Goal: Task Accomplishment & Management: Complete application form

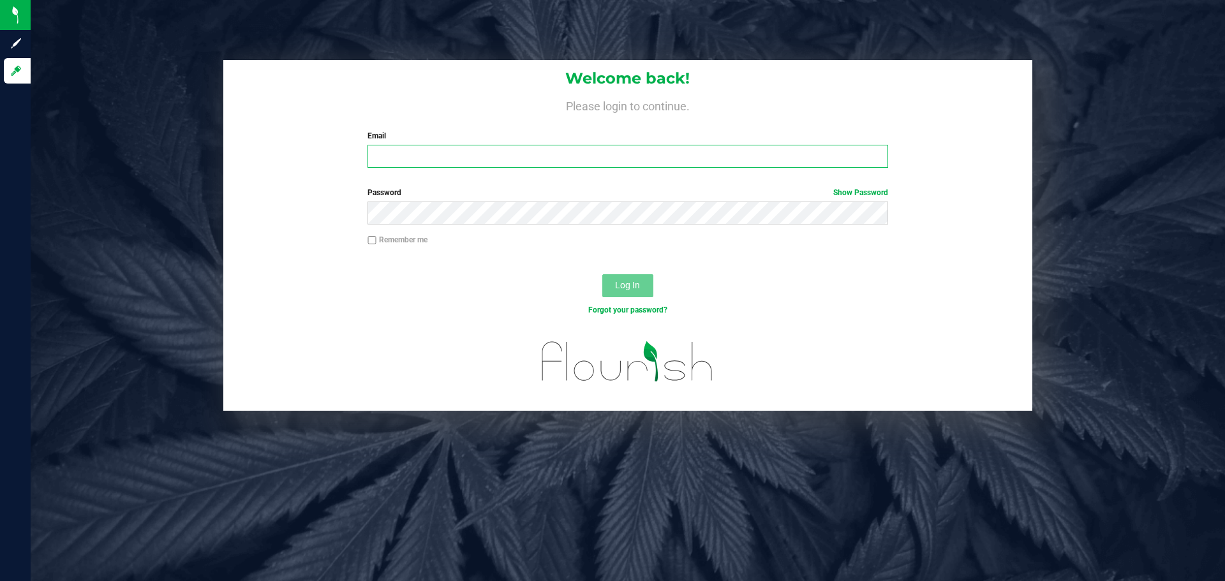
click at [475, 150] on input "Email" at bounding box center [627, 156] width 520 height 23
type input "[EMAIL_ADDRESS][DOMAIN_NAME]"
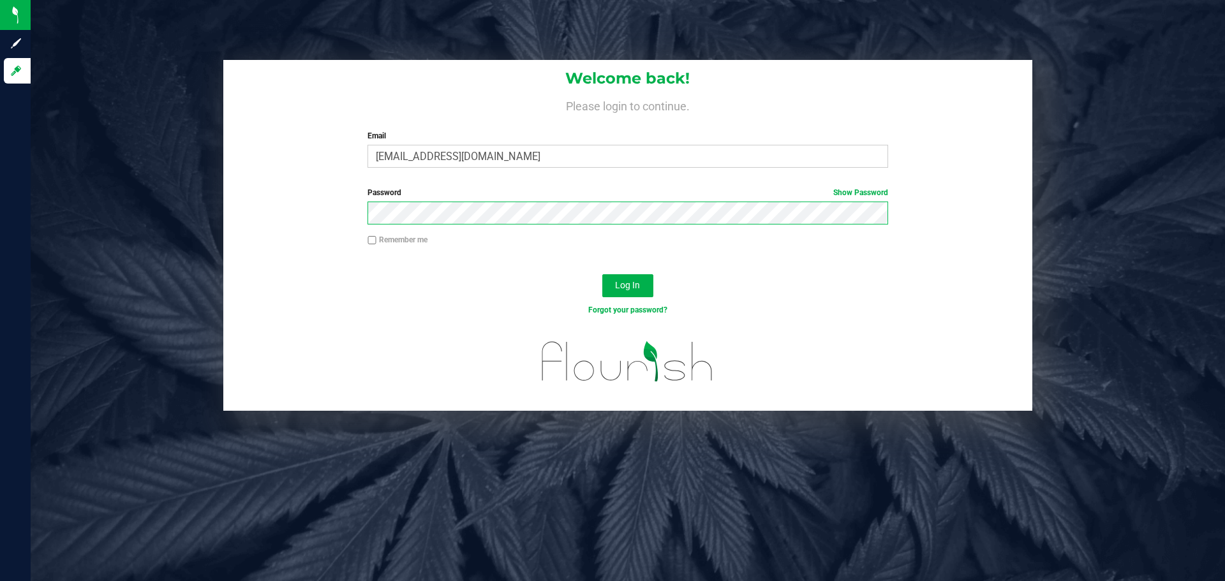
click at [602, 274] on button "Log In" at bounding box center [627, 285] width 51 height 23
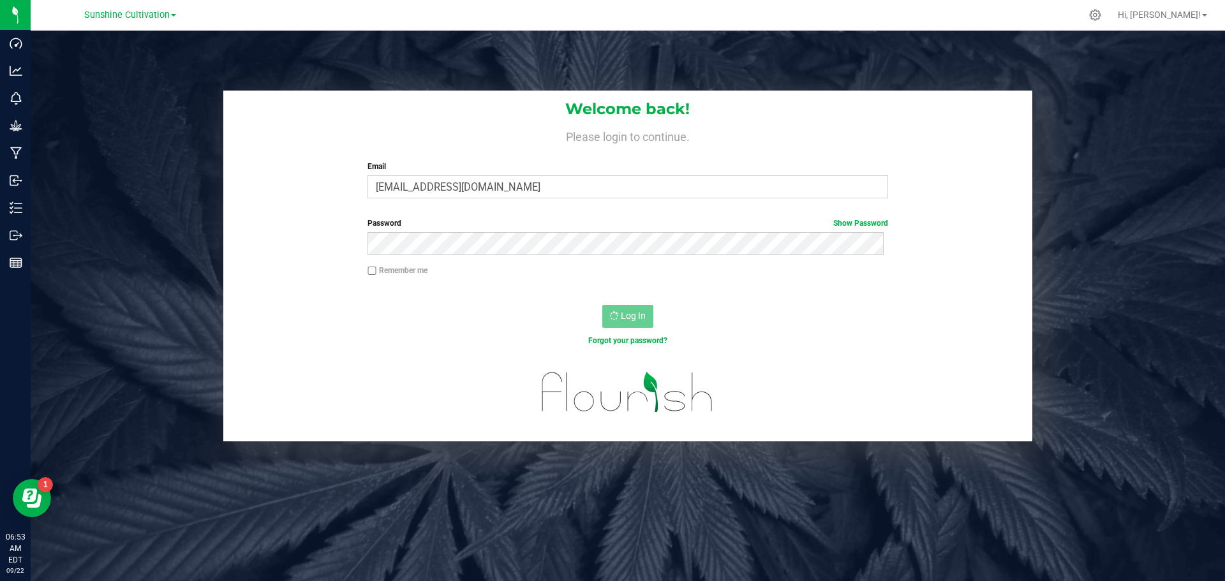
drag, startPoint x: 29, startPoint y: 205, endPoint x: 168, endPoint y: 193, distance: 139.7
click at [186, 181] on div "Welcome back! Please login to continue. Email aedmondson@liveparallel.com Requi…" at bounding box center [627, 266] width 1213 height 351
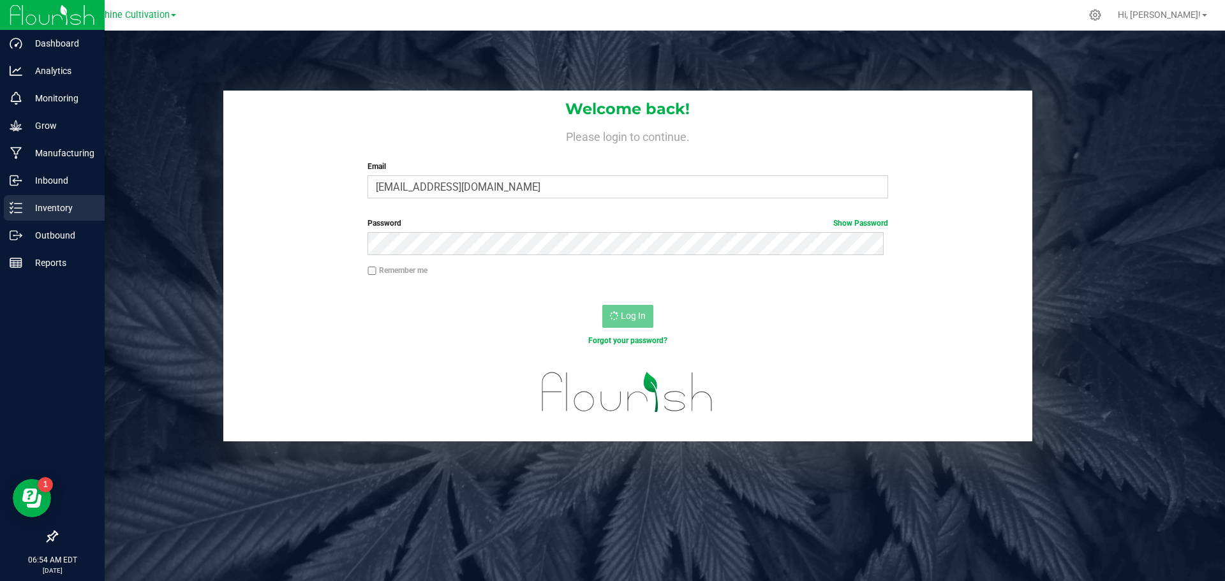
click at [18, 207] on icon at bounding box center [16, 208] width 13 height 13
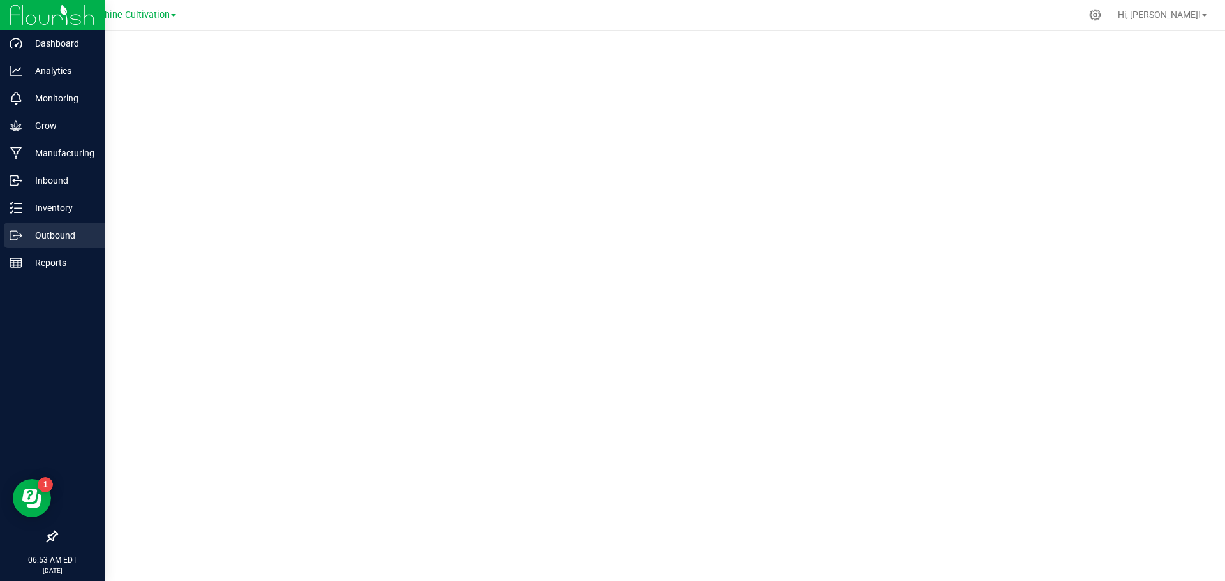
click at [70, 228] on p "Outbound" at bounding box center [60, 235] width 77 height 15
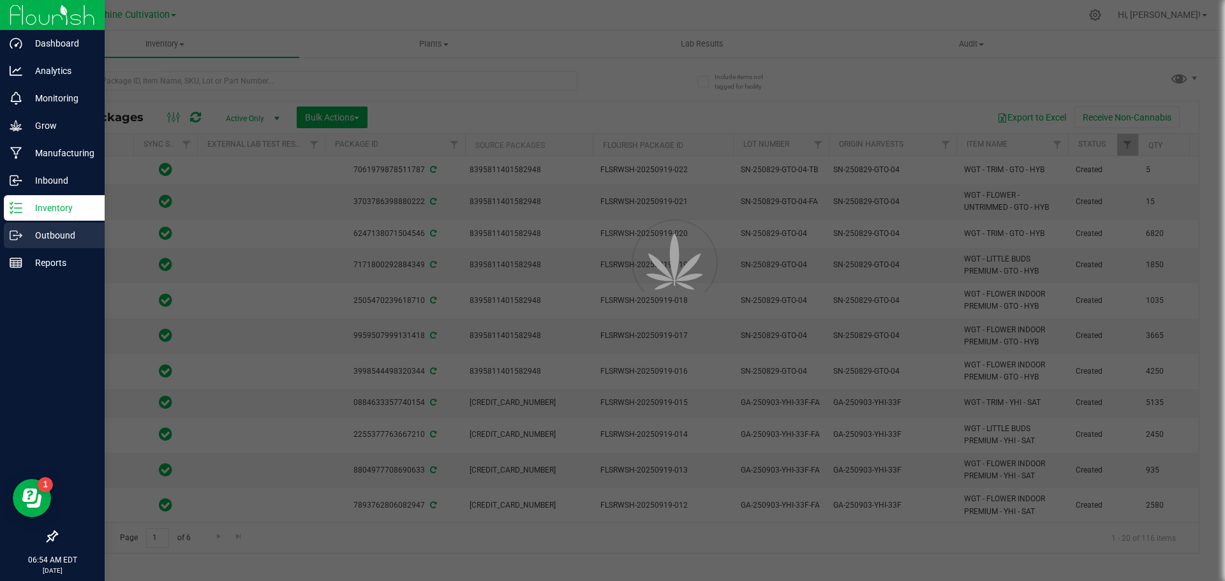
click at [47, 238] on p "Outbound" at bounding box center [60, 235] width 77 height 15
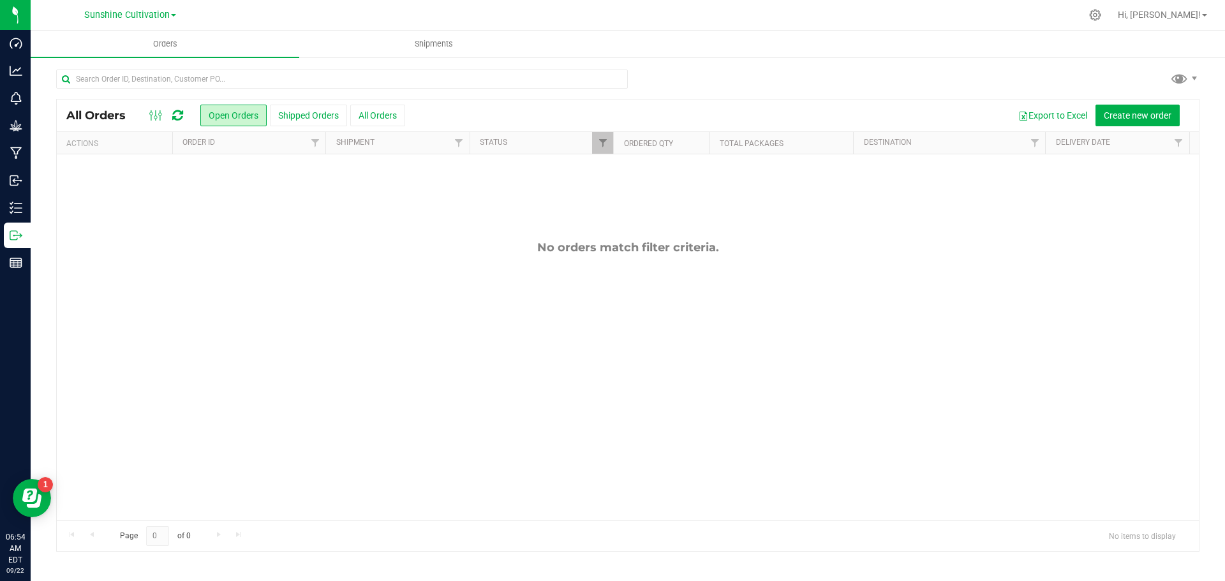
click at [444, 29] on nav "Sunshine Cultivation Hi, [PERSON_NAME]!" at bounding box center [628, 15] width 1194 height 31
click at [440, 35] on uib-tab-heading "Shipments" at bounding box center [433, 44] width 267 height 26
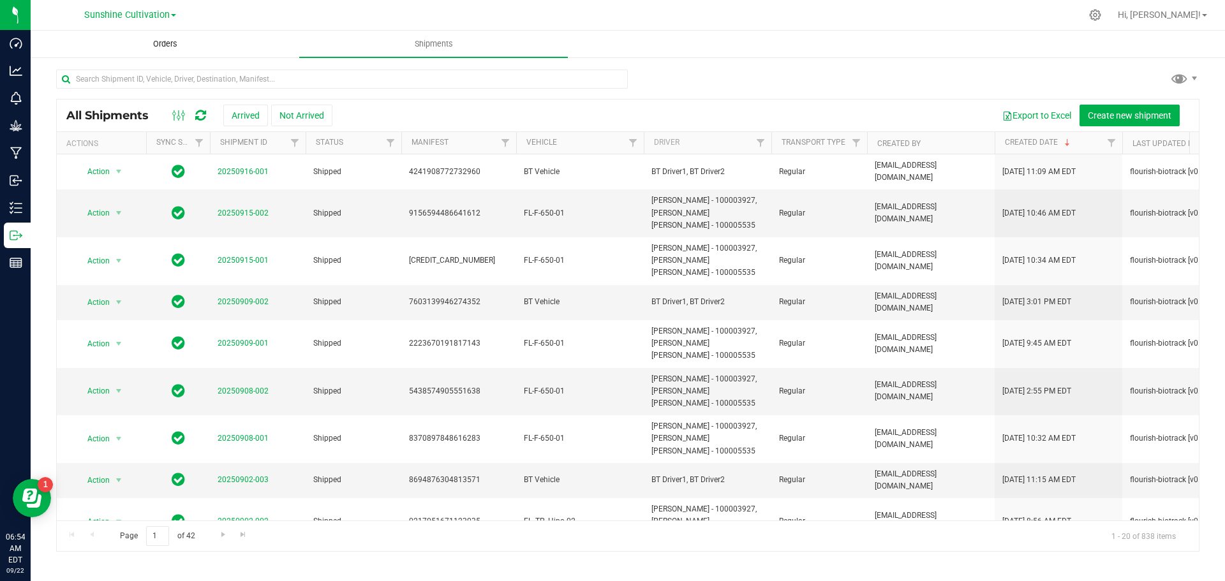
click at [170, 36] on uib-tab-heading "Orders" at bounding box center [164, 44] width 267 height 26
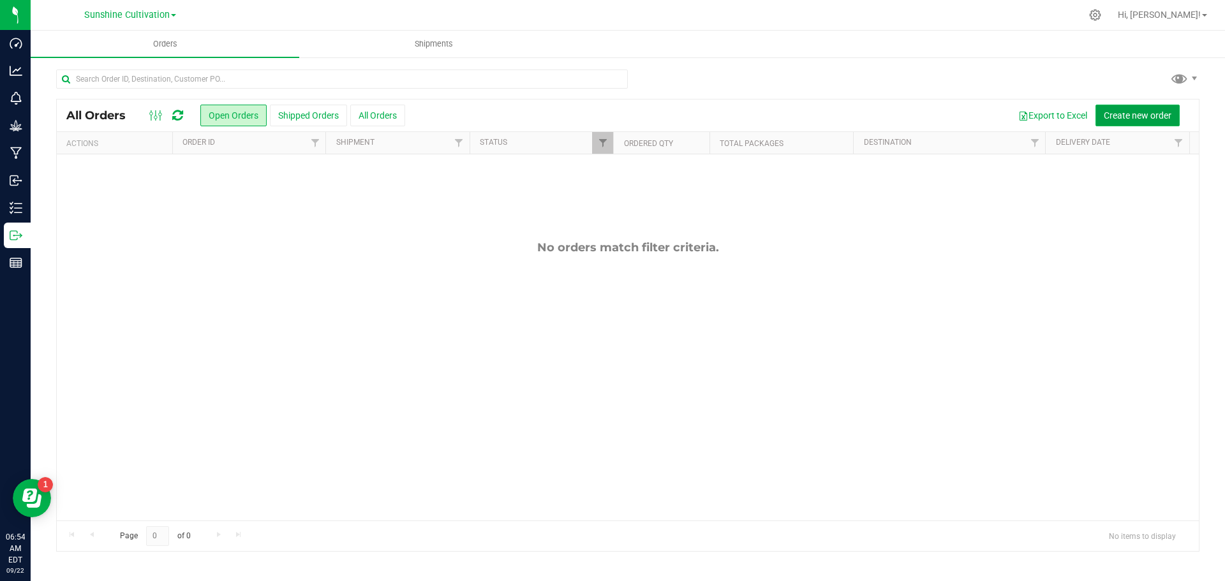
click at [1140, 113] on span "Create new order" at bounding box center [1138, 115] width 68 height 10
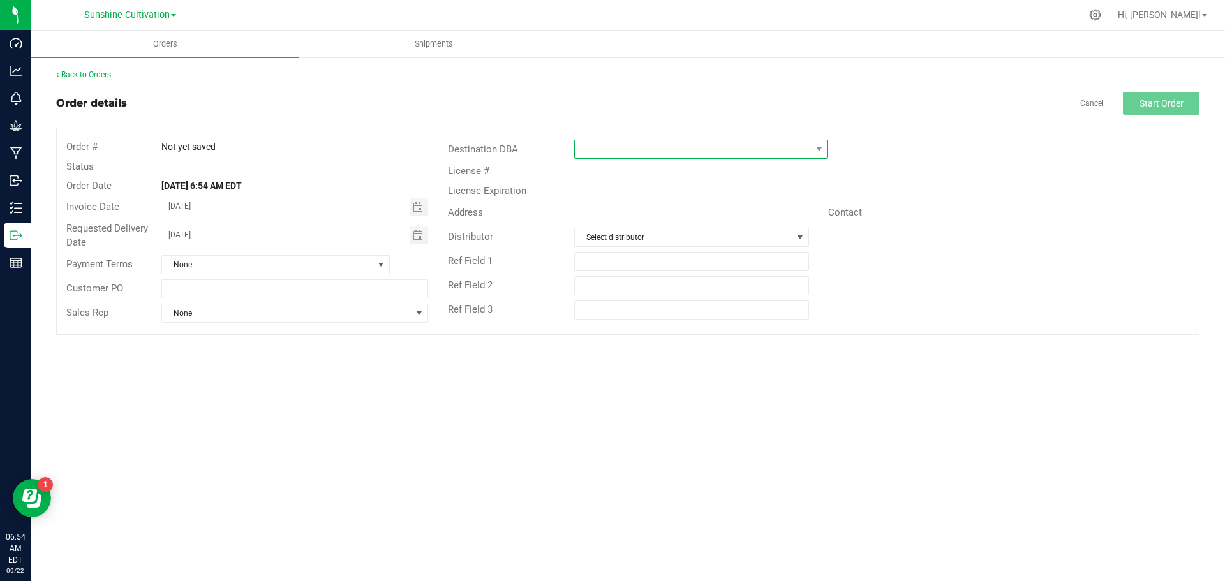
click at [607, 152] on span at bounding box center [693, 149] width 236 height 18
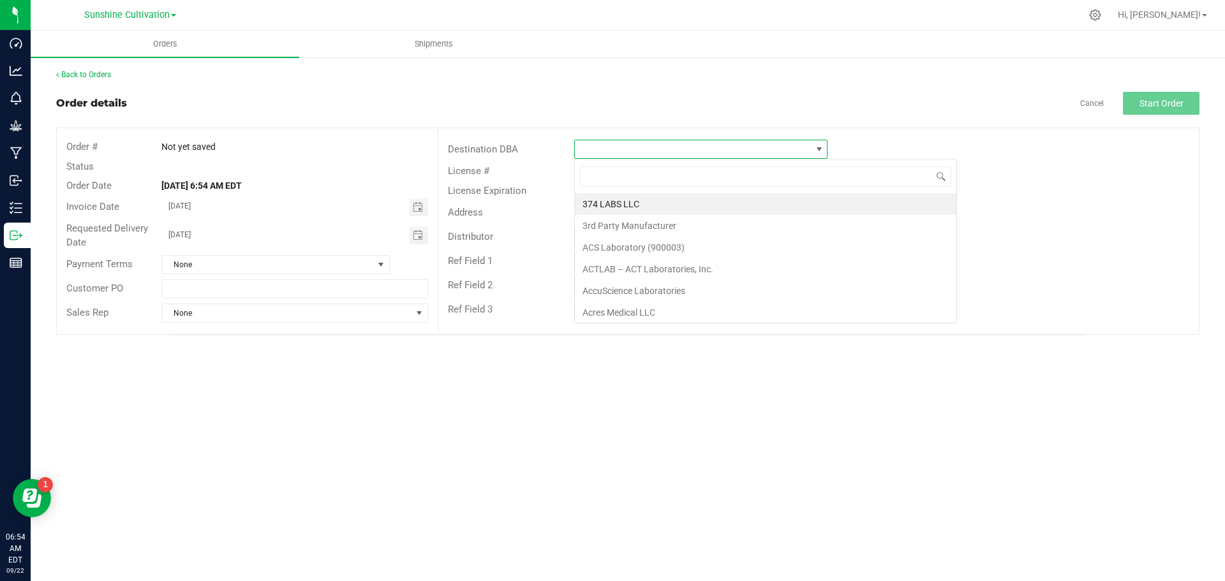
scroll to position [19, 253]
type input "green"
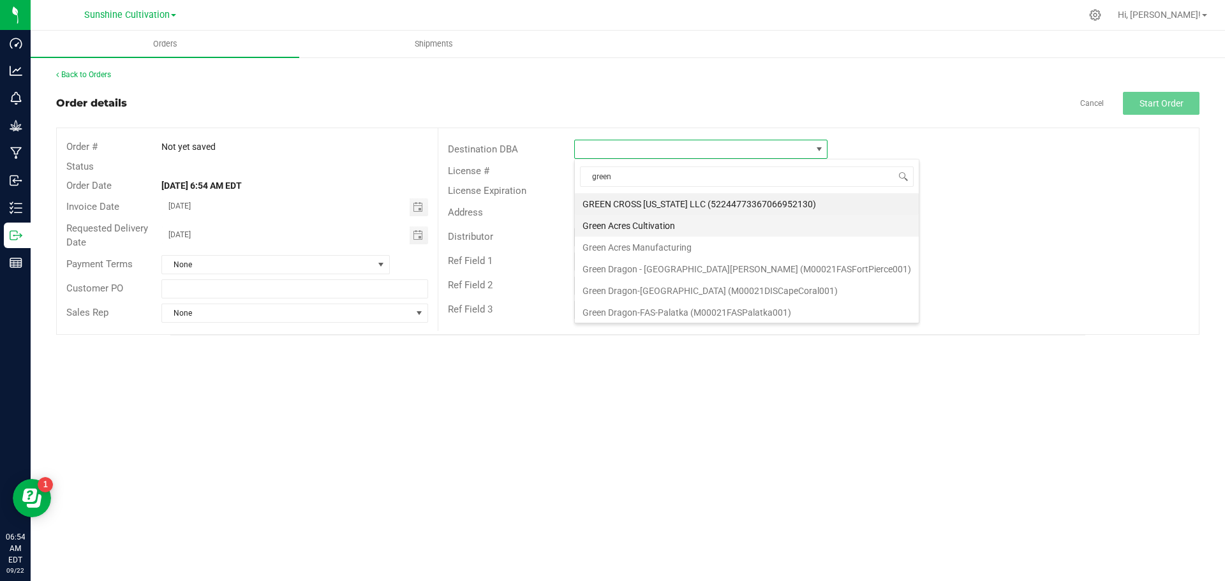
click at [691, 232] on li "Green Acres Cultivation" at bounding box center [747, 226] width 344 height 22
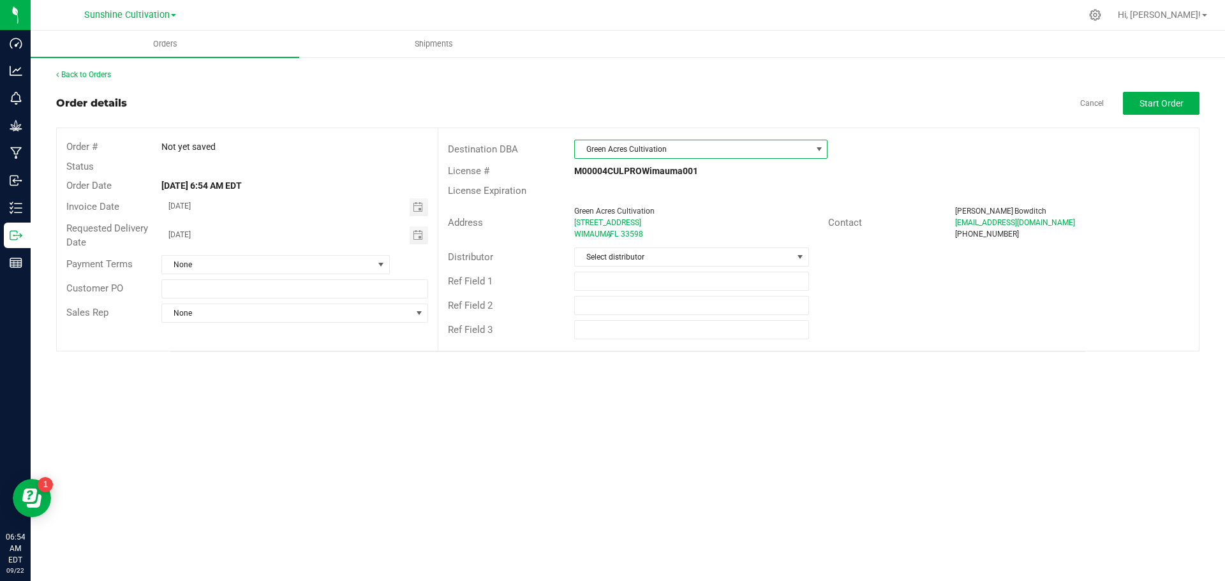
click at [242, 187] on strong "[DATE] 6:54 AM EDT" at bounding box center [201, 186] width 80 height 10
click at [417, 229] on span "Toggle calendar" at bounding box center [419, 235] width 19 height 18
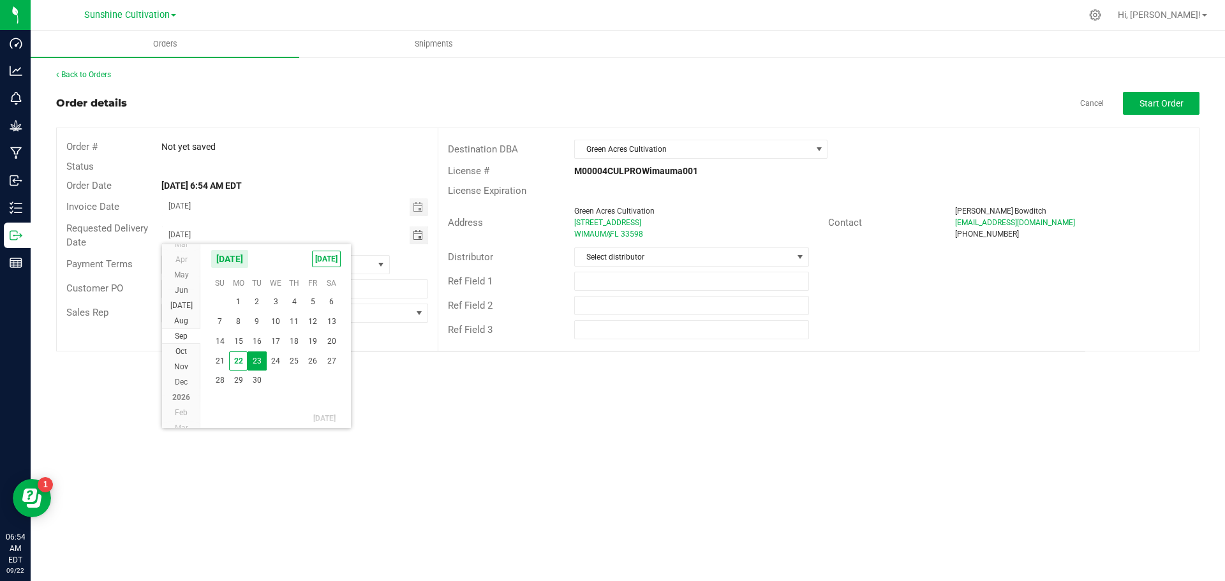
click at [461, 379] on div "Orders Shipments Back to Orders Order details Cancel Start Order Order # Not ye…" at bounding box center [628, 306] width 1194 height 551
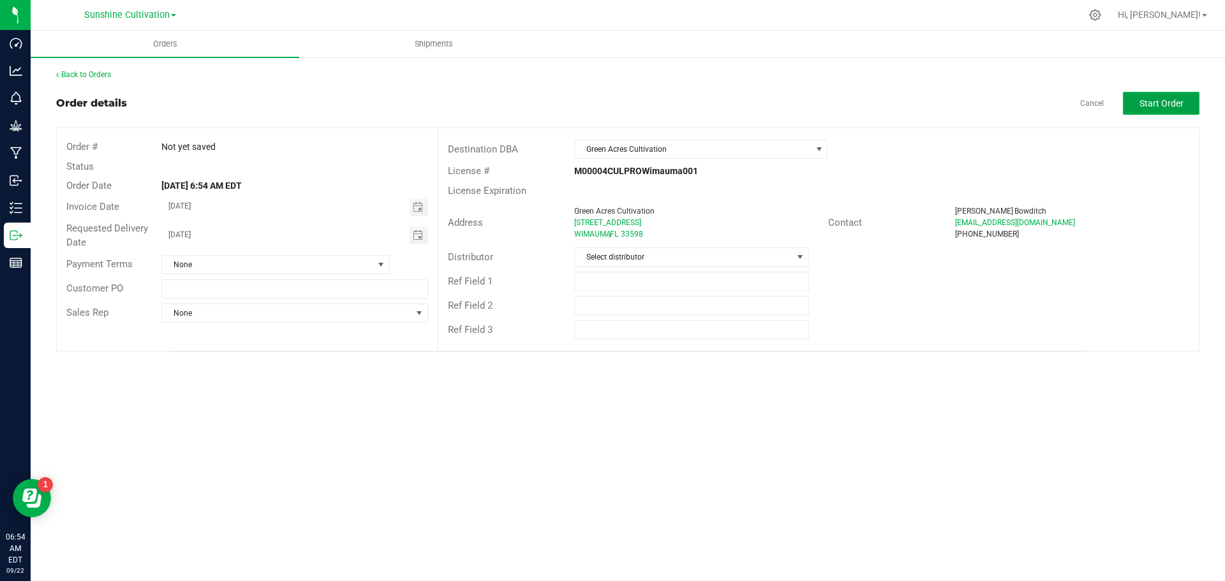
click at [1174, 96] on button "Start Order" at bounding box center [1161, 103] width 77 height 23
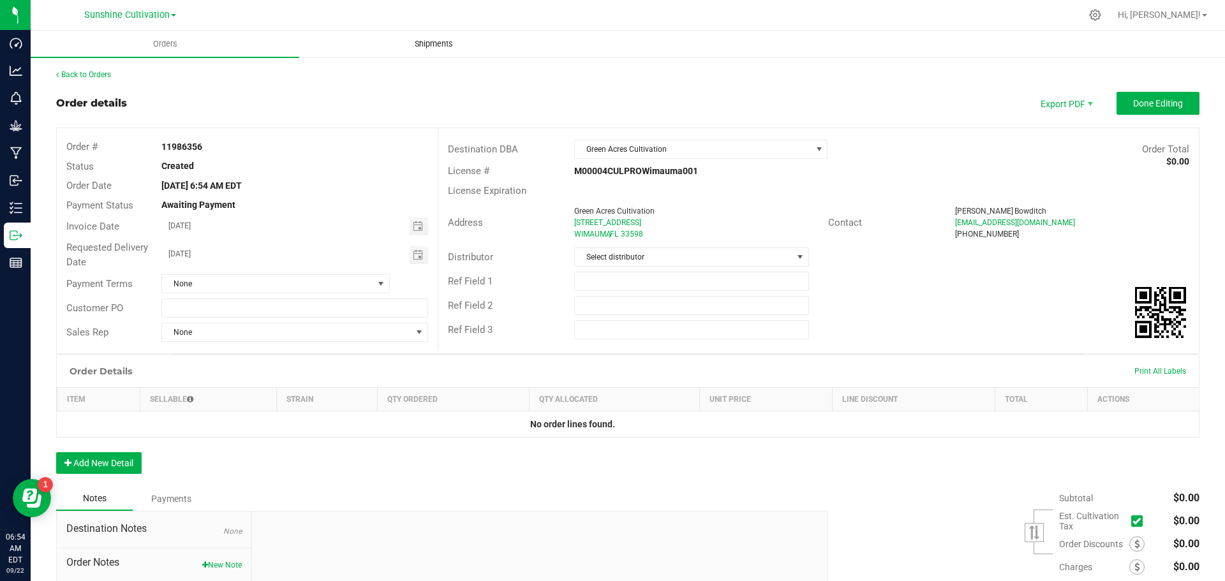
click at [414, 45] on span "Shipments" at bounding box center [433, 43] width 73 height 11
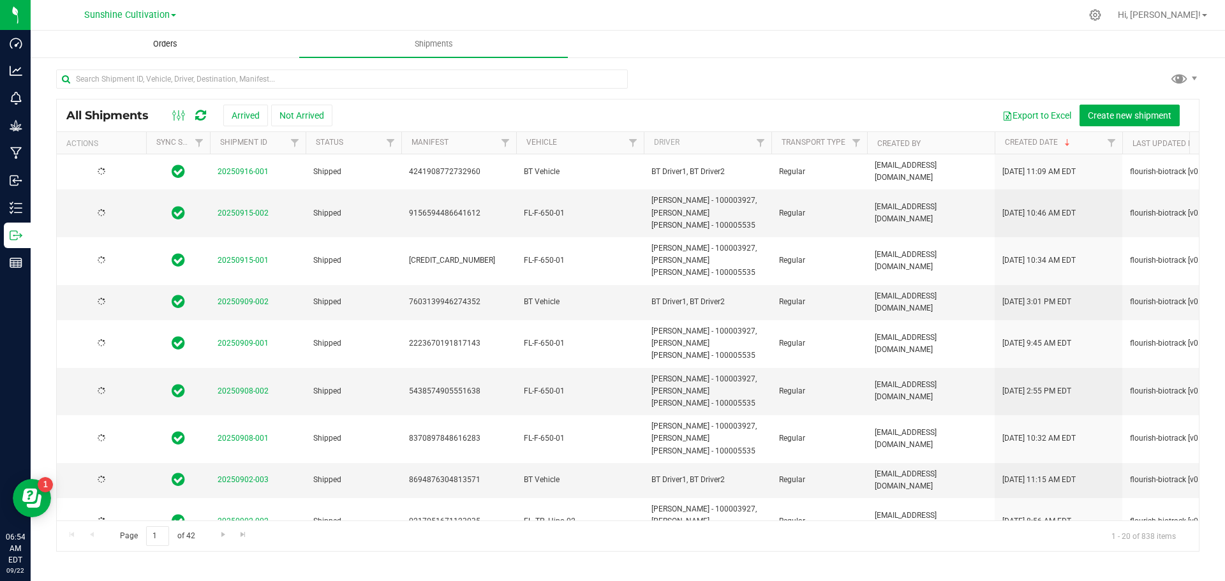
click at [184, 46] on span "Orders" at bounding box center [165, 43] width 59 height 11
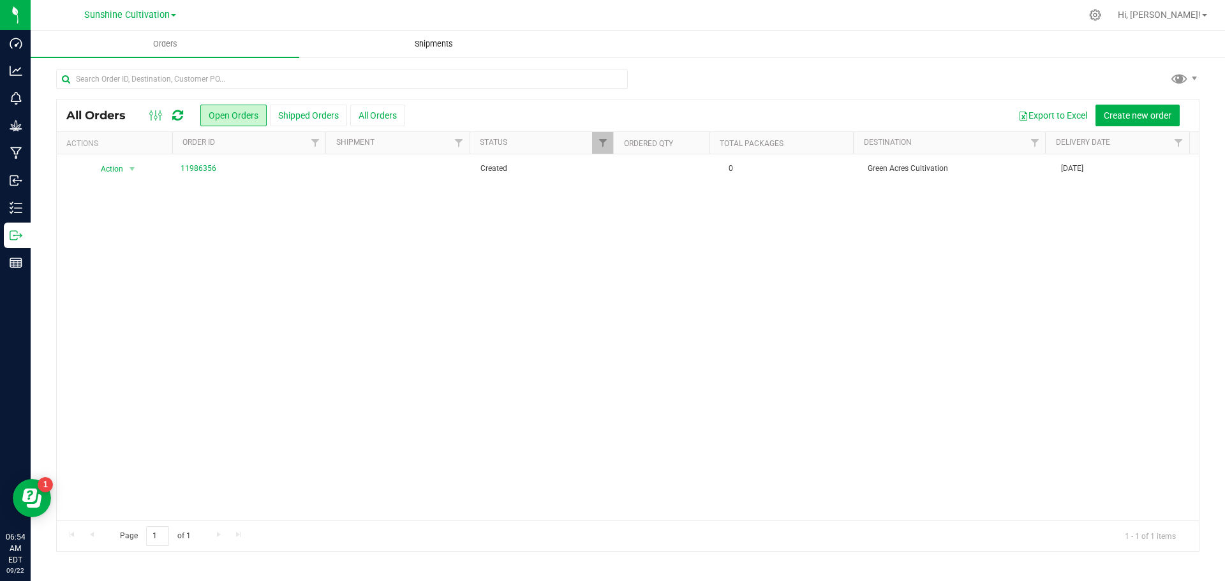
click at [447, 45] on span "Shipments" at bounding box center [433, 43] width 73 height 11
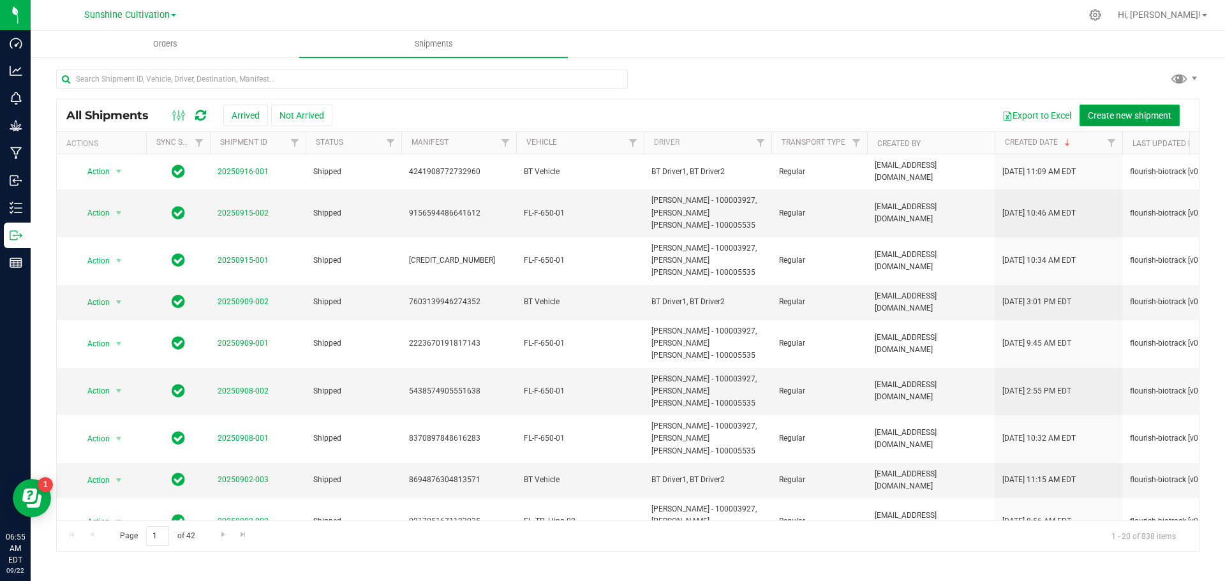
click at [1126, 114] on span "Create new shipment" at bounding box center [1130, 115] width 84 height 10
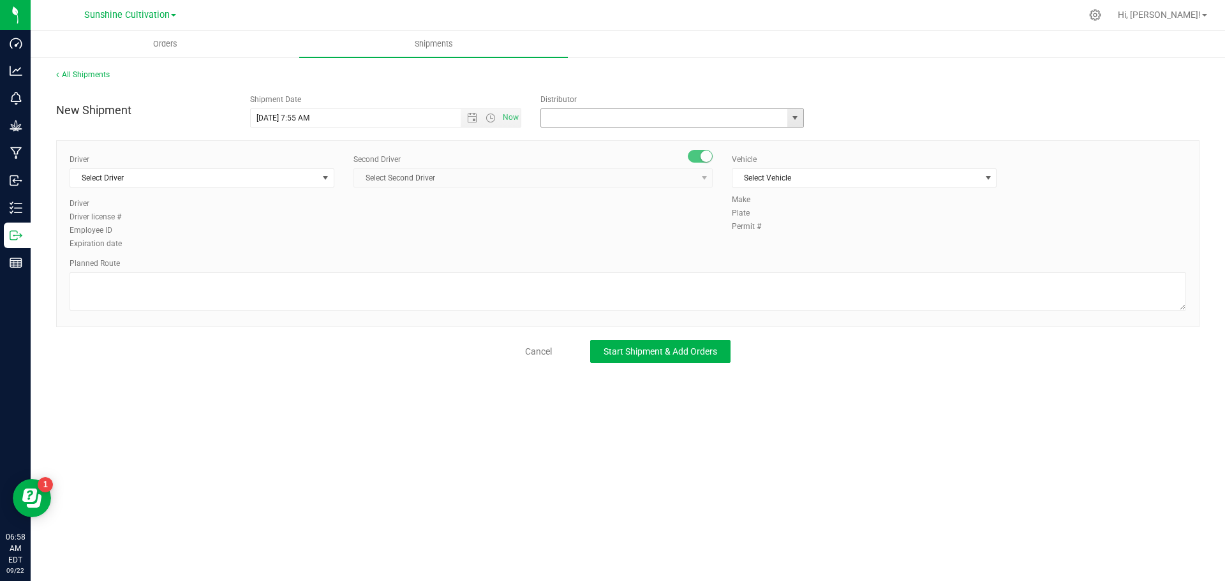
click at [583, 117] on input "text" at bounding box center [660, 118] width 239 height 18
click at [799, 115] on span "select" at bounding box center [795, 118] width 10 height 10
click at [720, 92] on div "New Shipment Shipment Date [DATE] 7:55 AM Now Distributor 374 LABS LLC AccuScie…" at bounding box center [628, 108] width 1162 height 40
click at [168, 41] on span "Orders" at bounding box center [165, 43] width 59 height 11
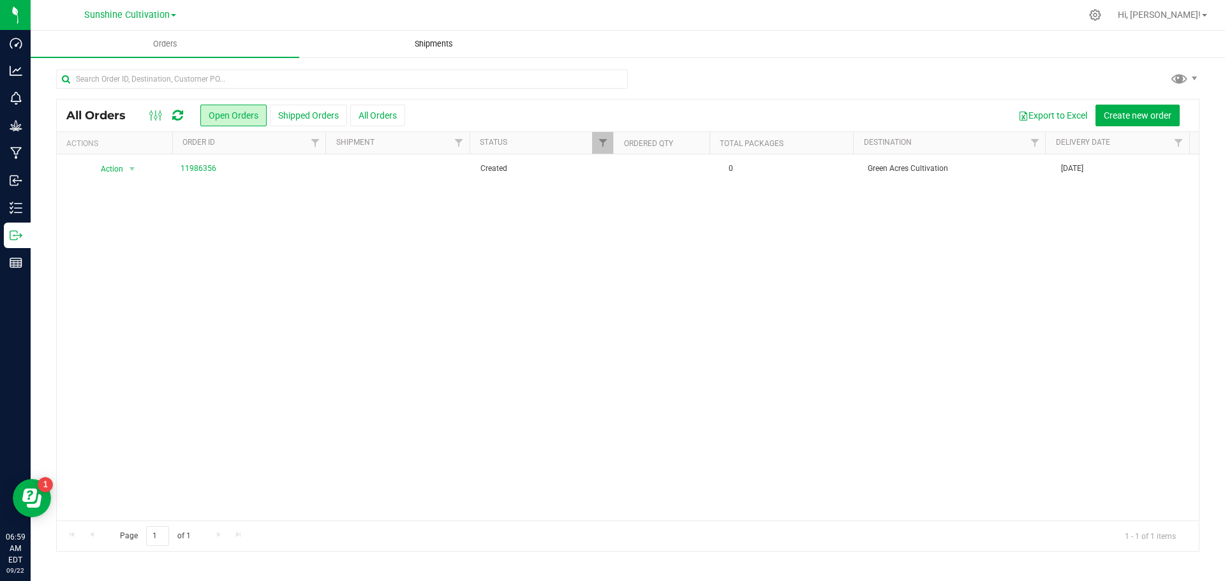
click at [447, 54] on uib-tab-heading "Shipments" at bounding box center [433, 44] width 267 height 26
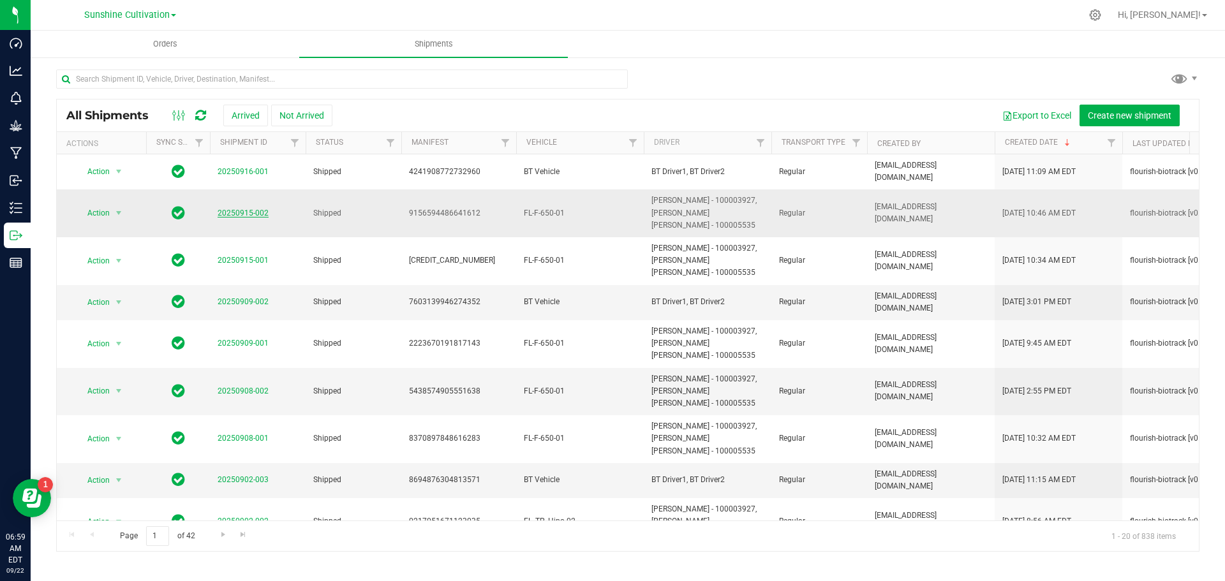
click at [237, 211] on link "20250915-002" at bounding box center [243, 213] width 51 height 9
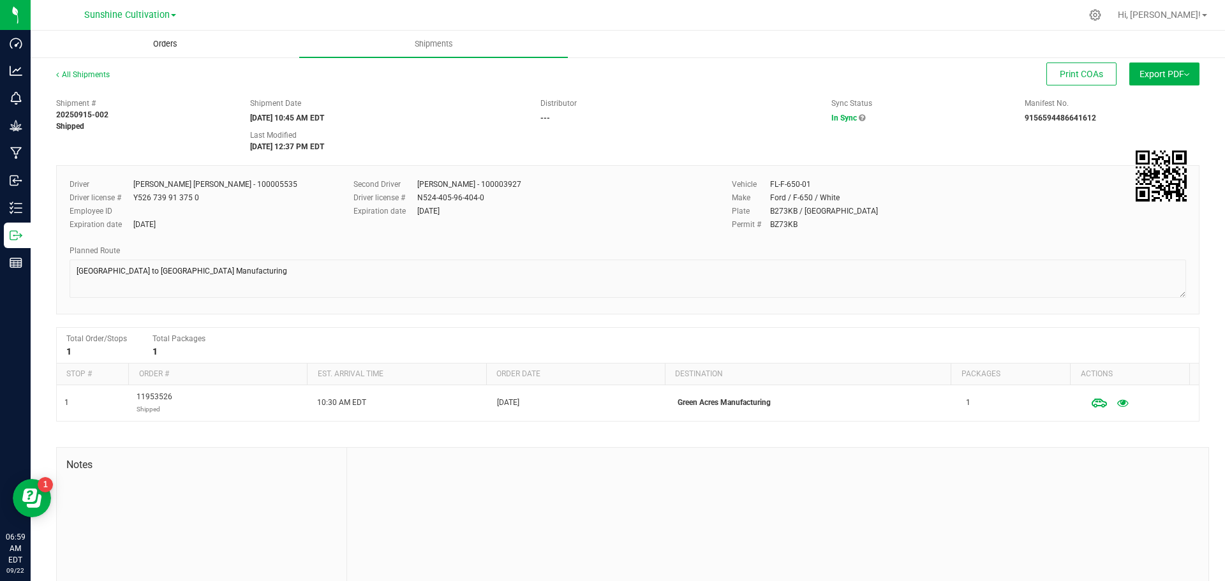
click at [186, 46] on span "Orders" at bounding box center [165, 43] width 59 height 11
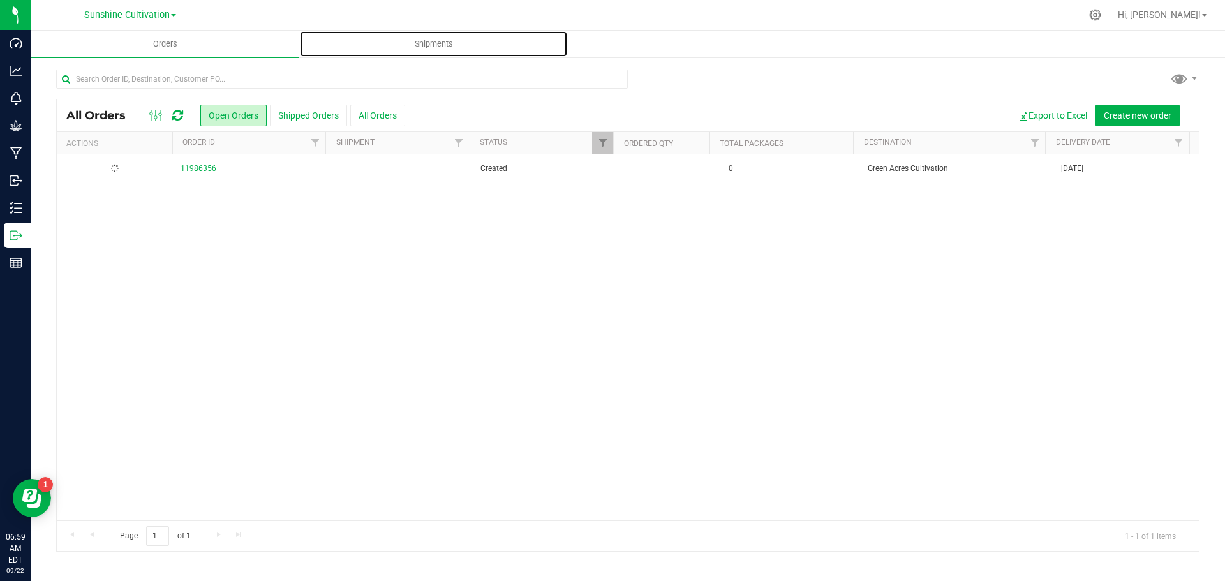
click at [436, 45] on span "Shipments" at bounding box center [433, 43] width 73 height 11
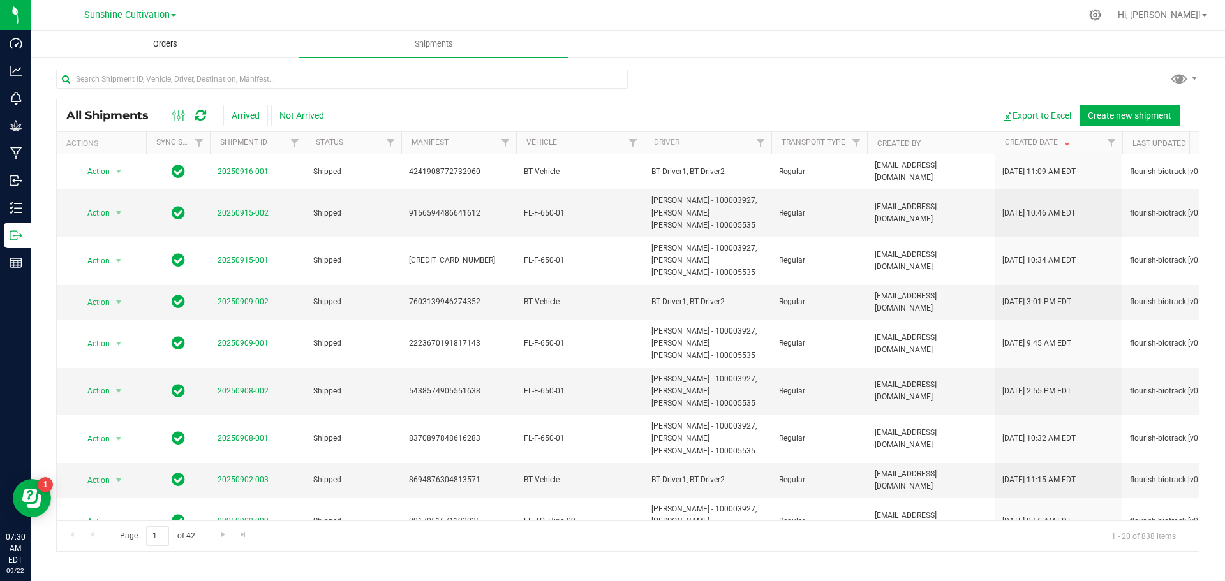
click at [186, 49] on span "Orders" at bounding box center [165, 43] width 59 height 11
